Goal: Task Accomplishment & Management: Use online tool/utility

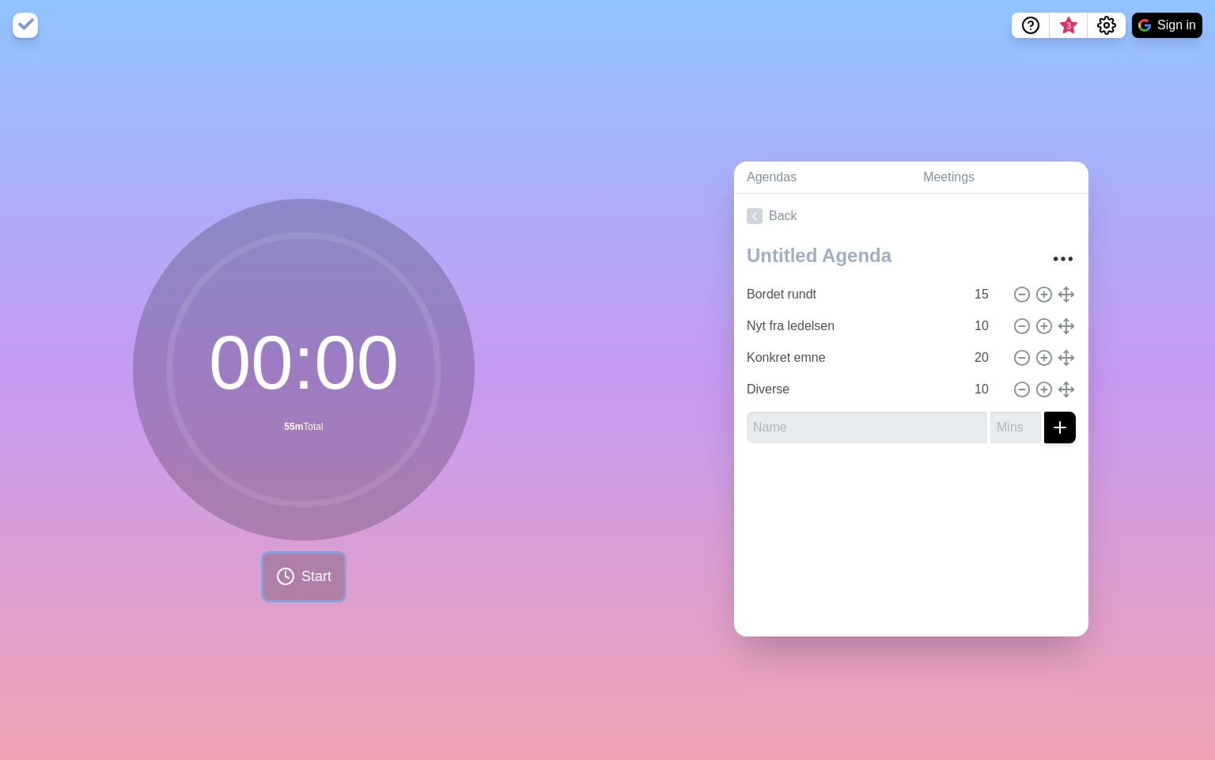
click at [297, 578] on button "Start" at bounding box center [303, 576] width 81 height 47
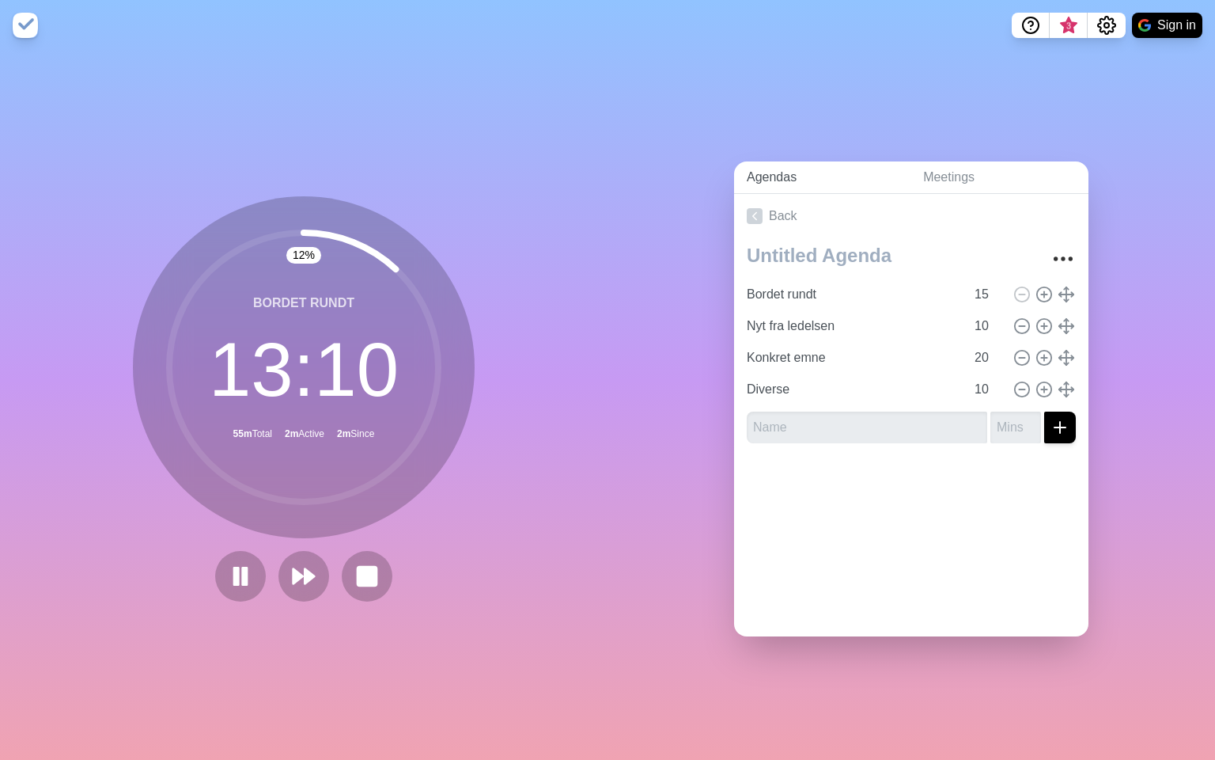
click at [895, 183] on link "Agendas" at bounding box center [822, 177] width 176 height 32
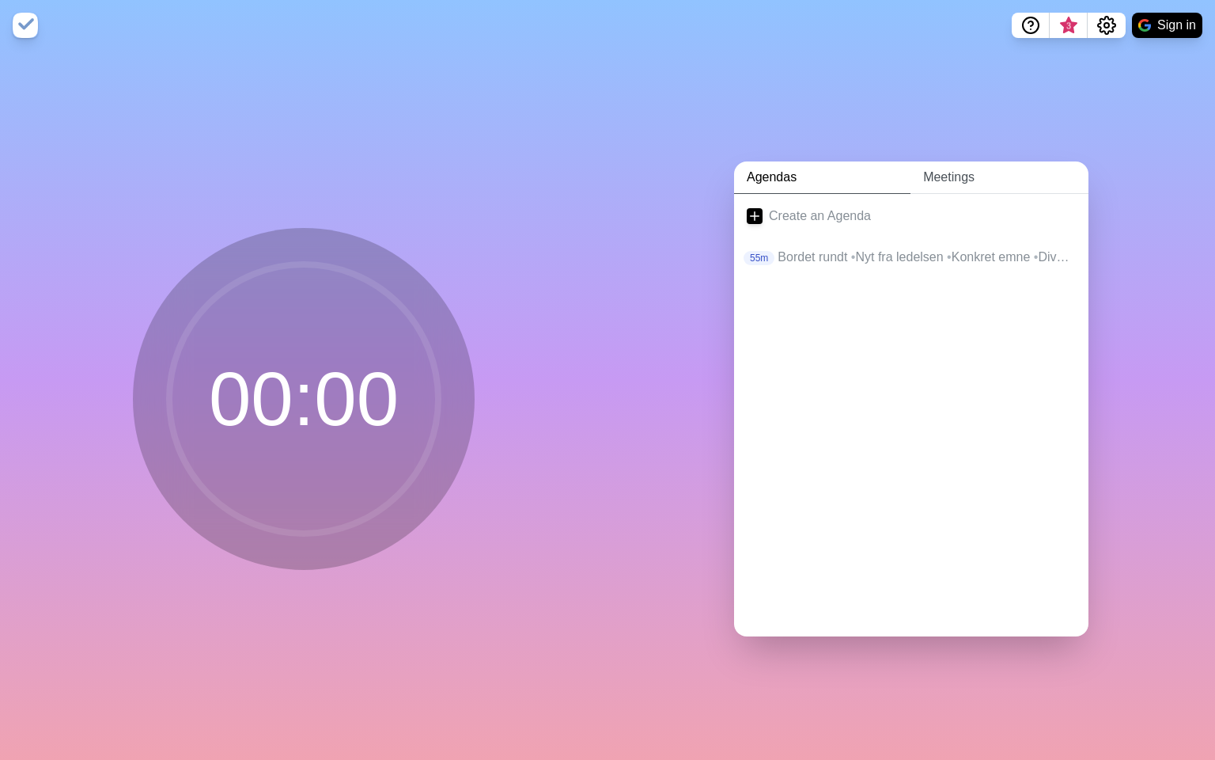
click at [953, 172] on link "Meetings" at bounding box center [1000, 177] width 178 height 32
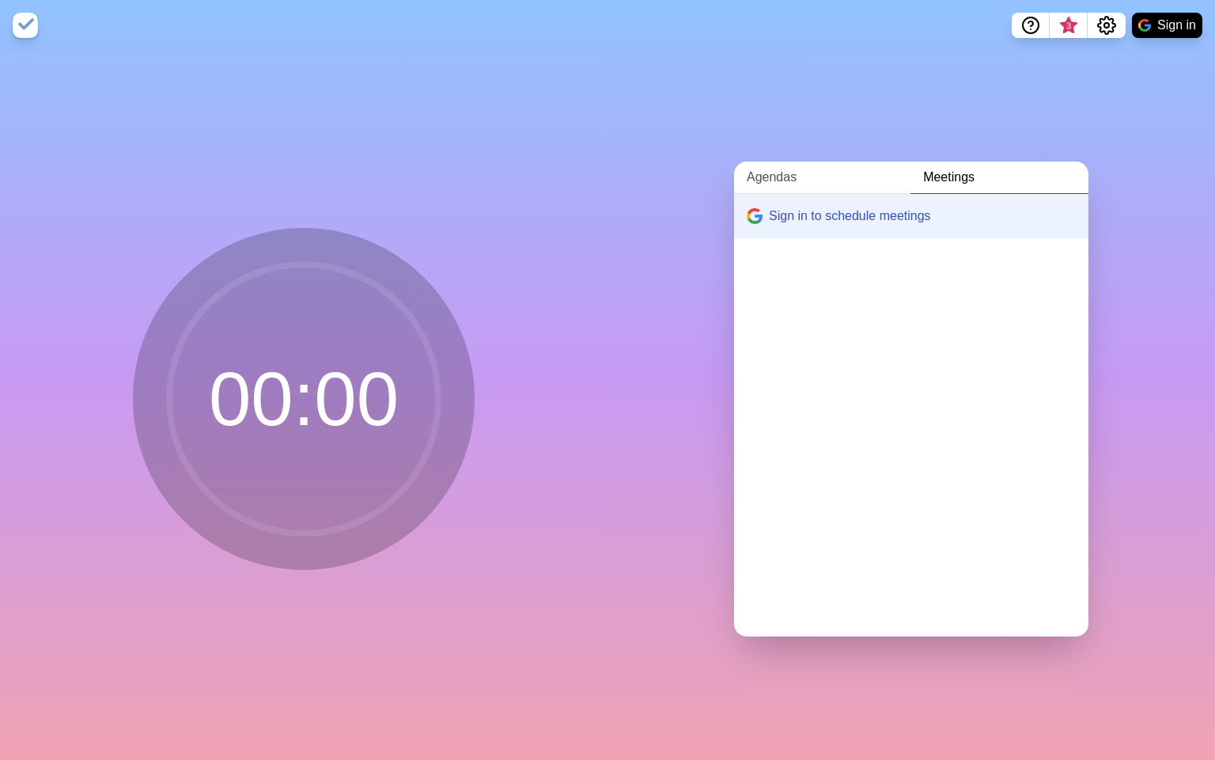
click at [786, 181] on link "Agendas" at bounding box center [822, 177] width 176 height 32
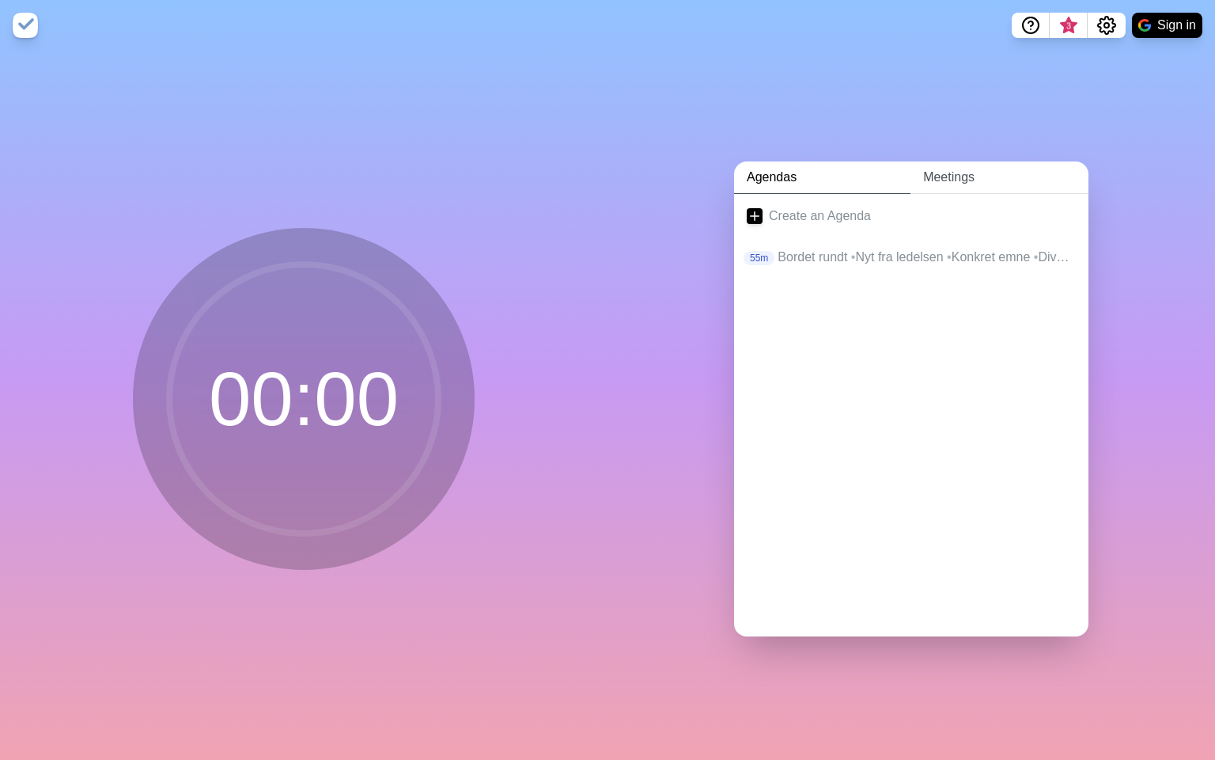
click at [947, 181] on link "Meetings" at bounding box center [1000, 177] width 178 height 32
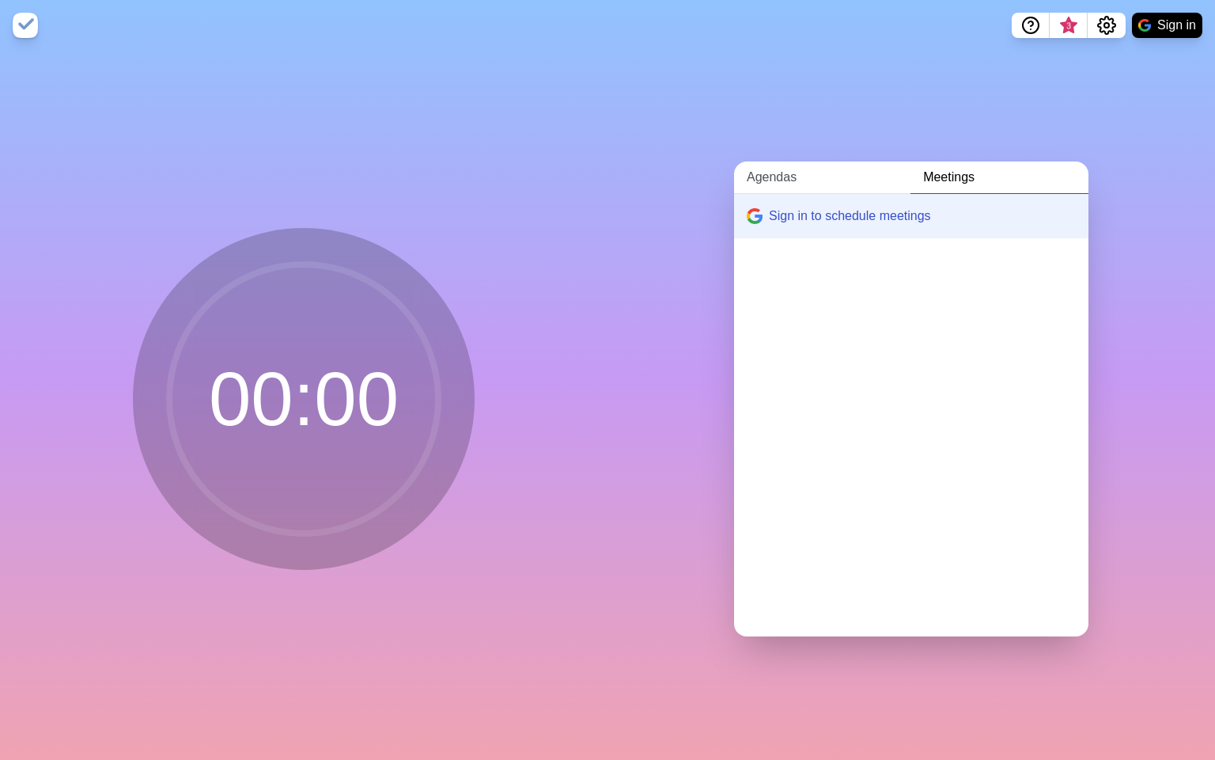
click at [775, 180] on link "Agendas" at bounding box center [822, 177] width 176 height 32
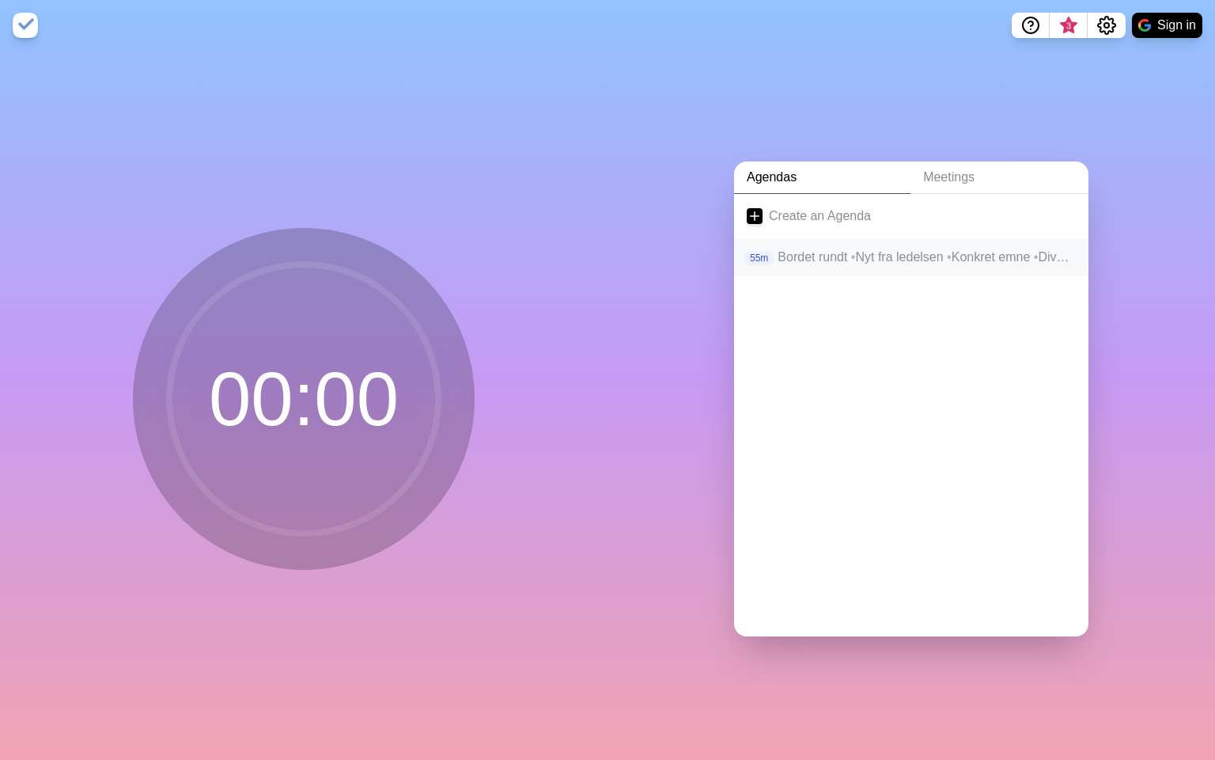
click at [856, 263] on span "•" at bounding box center [853, 256] width 5 height 13
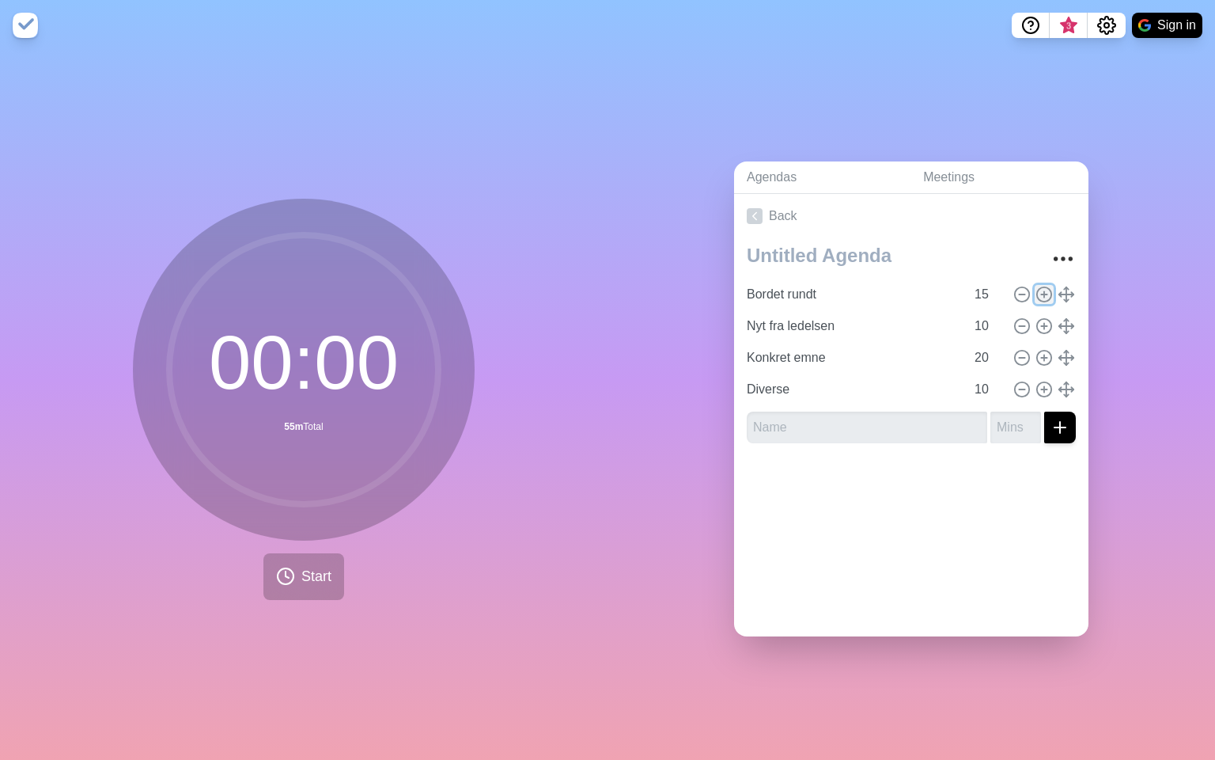
click at [1049, 290] on icon at bounding box center [1044, 294] width 17 height 17
type input "Bordet rundt"
type input "15"
type input "Nyt fra ledelsen"
type input "10"
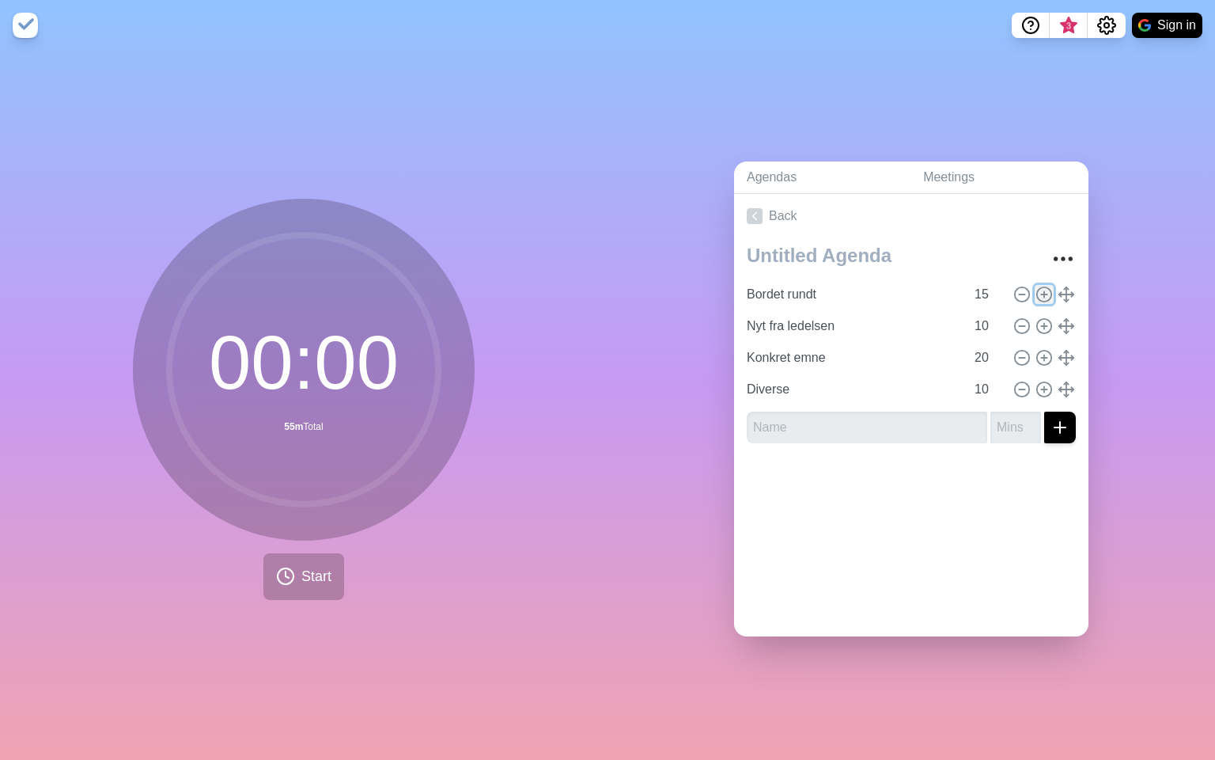
type input "Konkret emne"
type input "20"
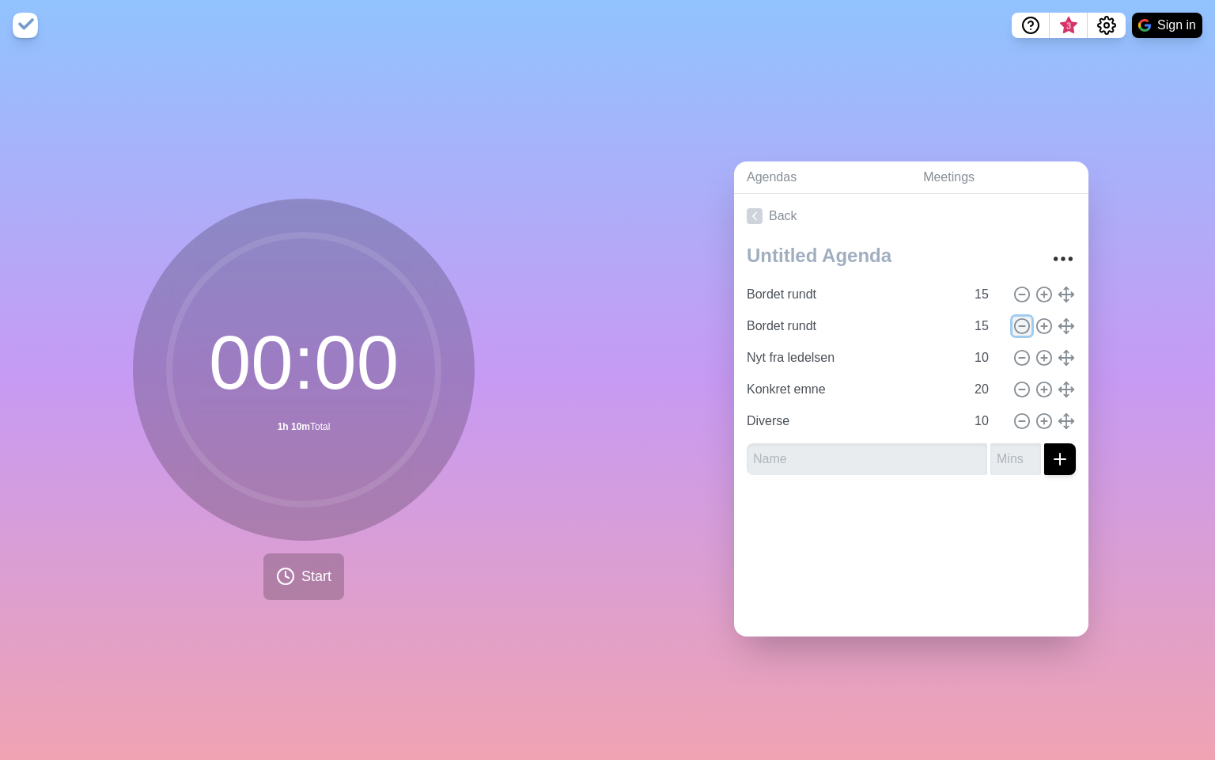
click at [1016, 317] on icon at bounding box center [1021, 325] width 17 height 17
type input "Nyt fra ledelsen"
type input "10"
type input "Konkret emne"
type input "20"
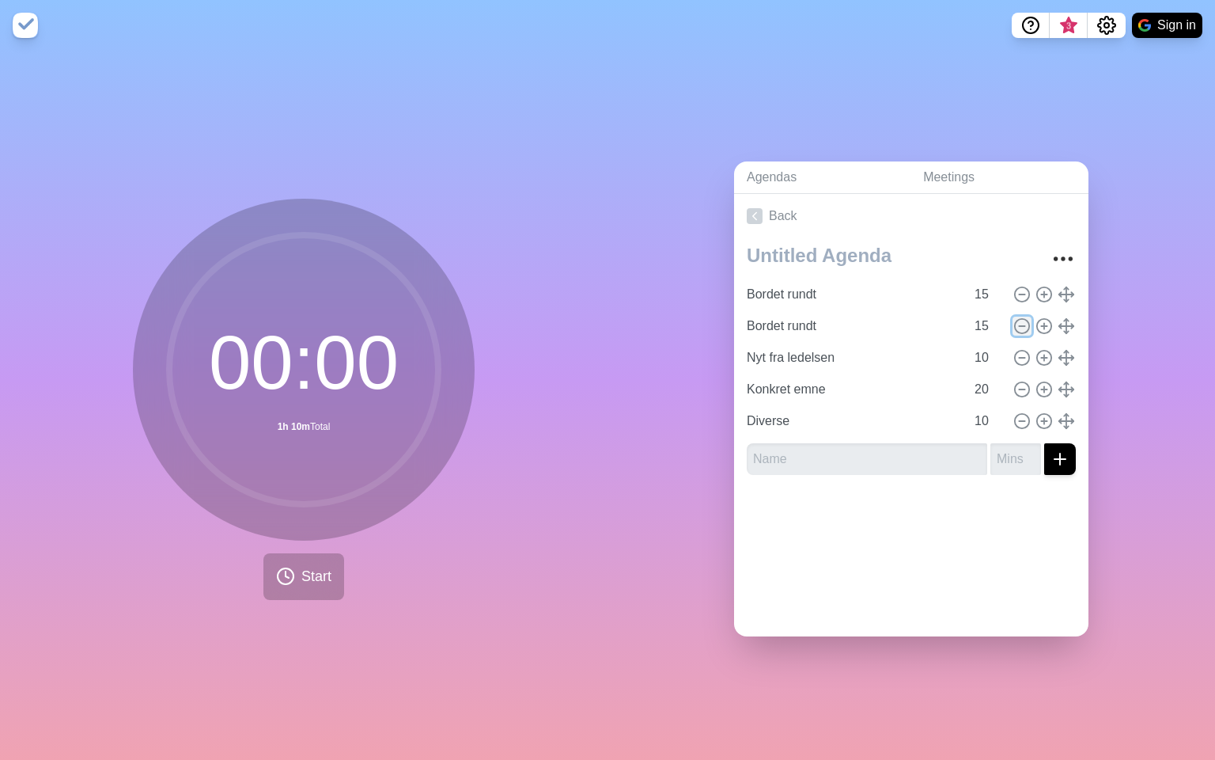
type input "Diverse"
type input "10"
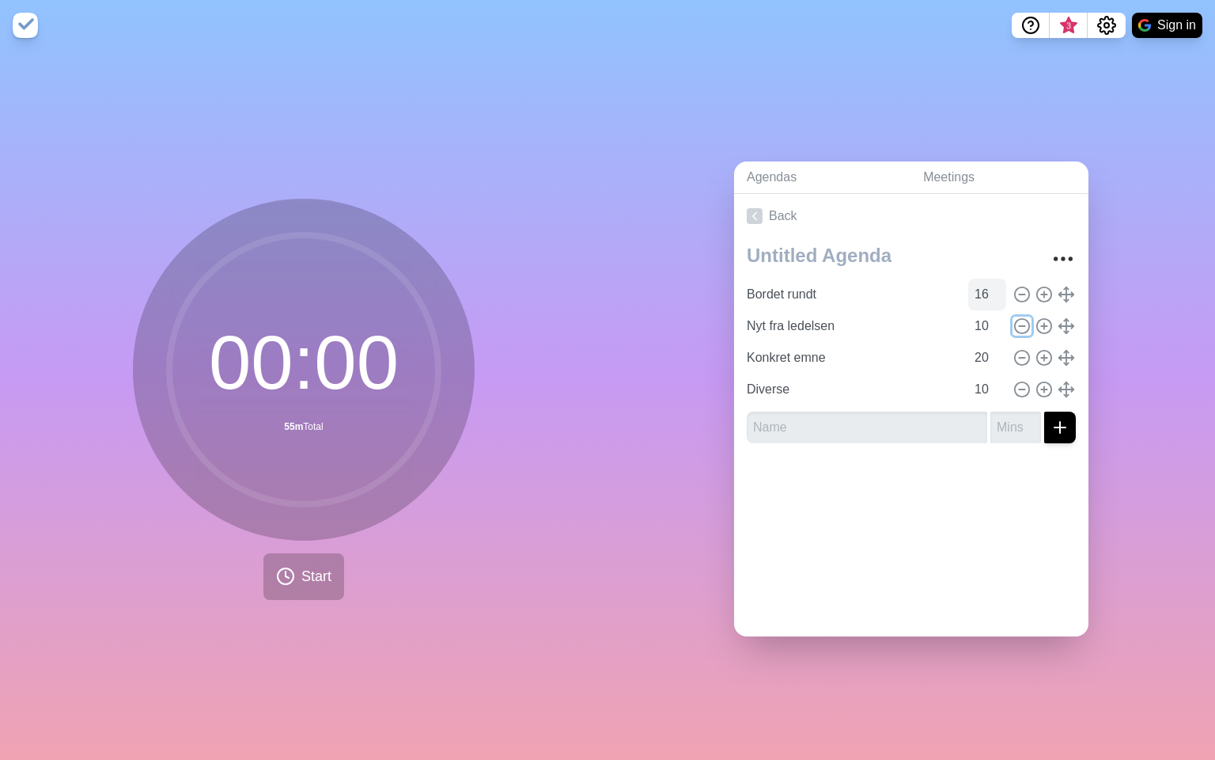
click at [995, 286] on input "16" at bounding box center [987, 294] width 38 height 32
click at [995, 286] on input "17" at bounding box center [987, 294] width 38 height 32
type input "18"
click at [995, 286] on input "18" at bounding box center [987, 294] width 38 height 32
click at [998, 324] on input "9" at bounding box center [987, 326] width 38 height 32
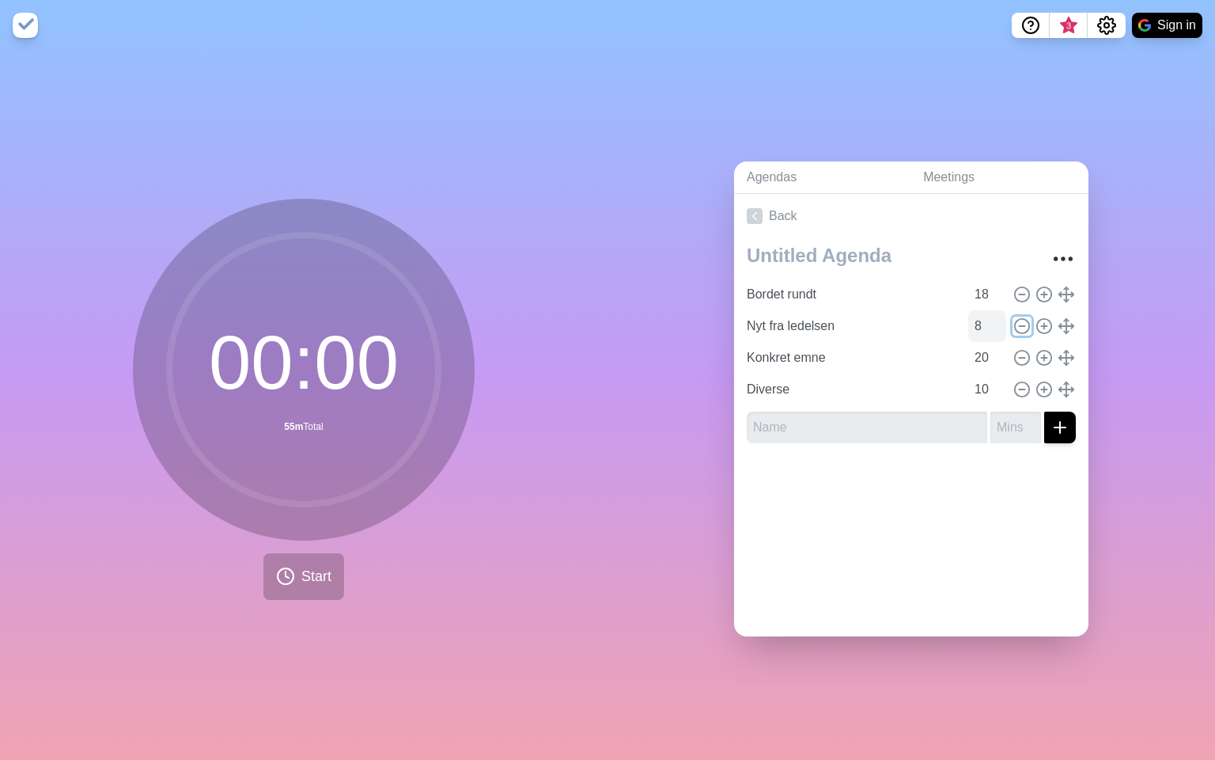
click at [998, 324] on input "8" at bounding box center [987, 326] width 38 height 32
type input "7"
click at [998, 324] on input "7" at bounding box center [987, 326] width 38 height 32
click at [310, 580] on span "Start" at bounding box center [316, 576] width 30 height 21
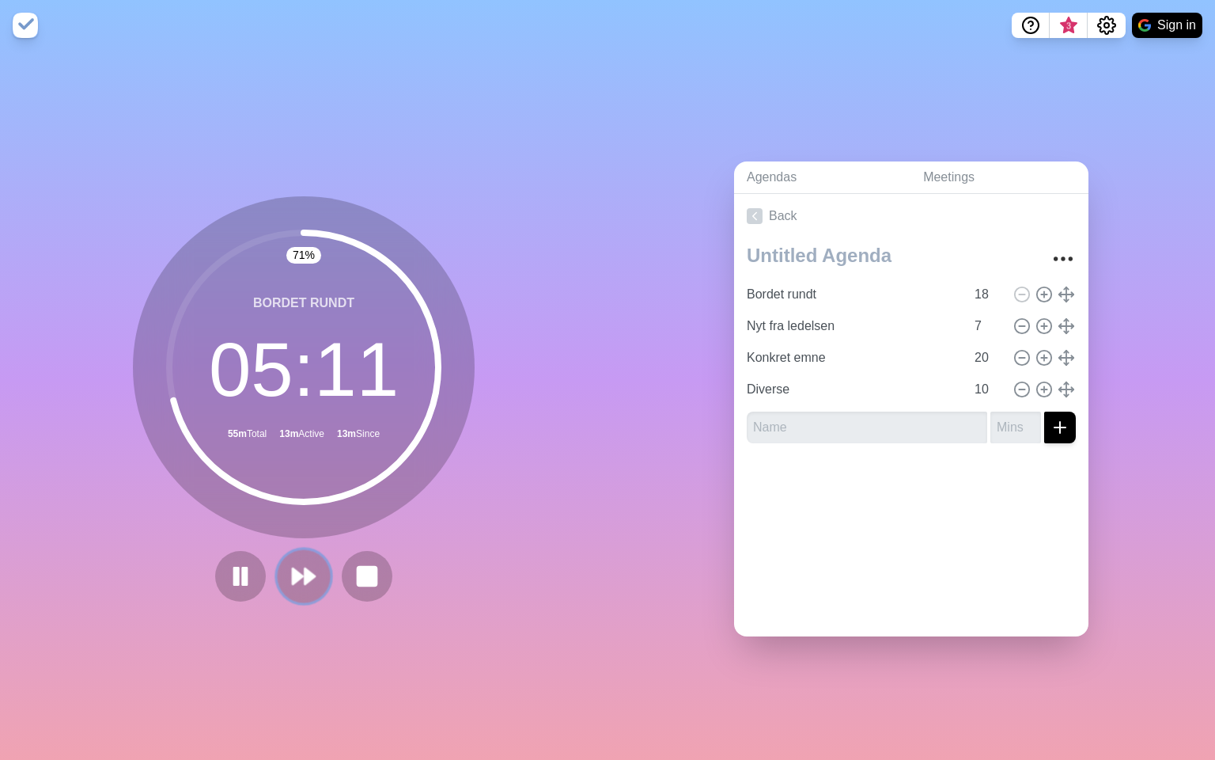
click at [299, 568] on icon at bounding box center [303, 576] width 27 height 27
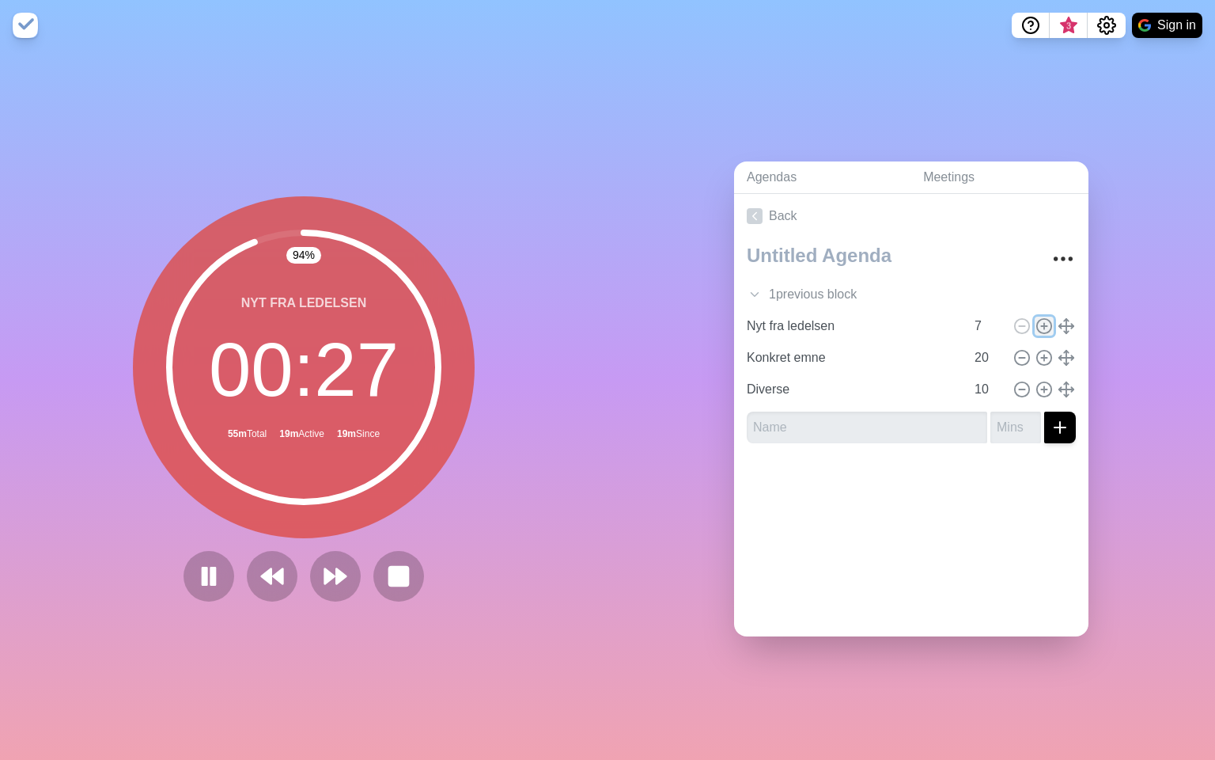
click at [1046, 319] on icon at bounding box center [1044, 325] width 17 height 17
type input "Nyt fra ledelsen"
type input "7"
type input "Konkret emne"
type input "20"
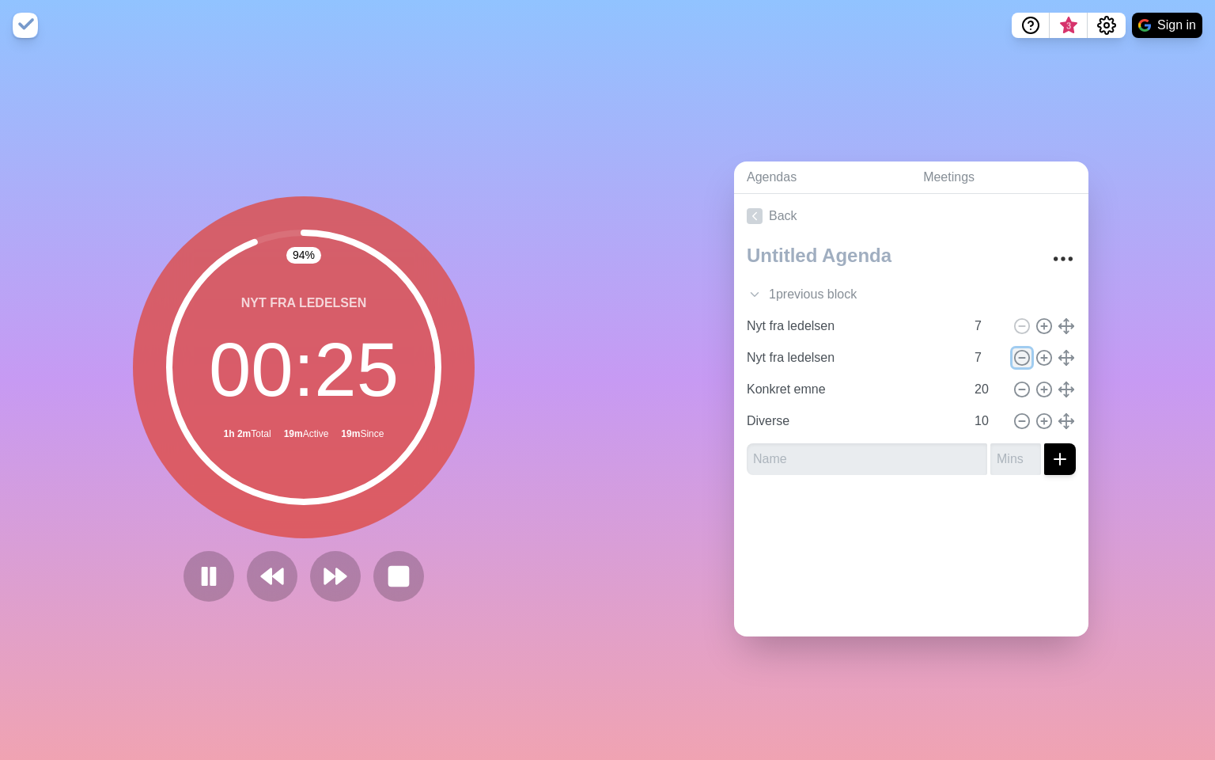
click at [1021, 358] on line at bounding box center [1022, 358] width 6 height 0
type input "Konkret emne"
type input "20"
type input "Diverse"
type input "10"
